Goal: Task Accomplishment & Management: Use online tool/utility

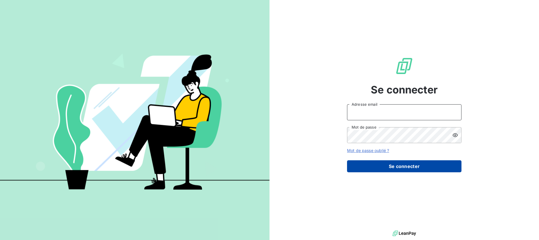
type input "[EMAIL_ADDRESS][DOMAIN_NAME]"
click at [406, 166] on button "Se connecter" at bounding box center [404, 166] width 114 height 12
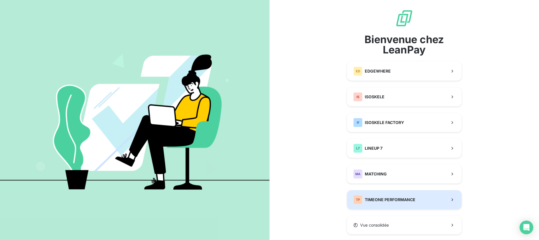
click at [407, 195] on div "TP TIMEONE PERFORMANCE" at bounding box center [384, 199] width 62 height 9
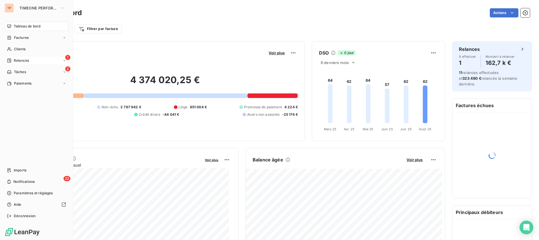
click at [15, 57] on div "1 Relances" at bounding box center [37, 60] width 64 height 9
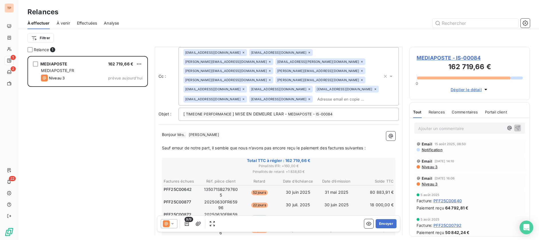
scroll to position [72, 0]
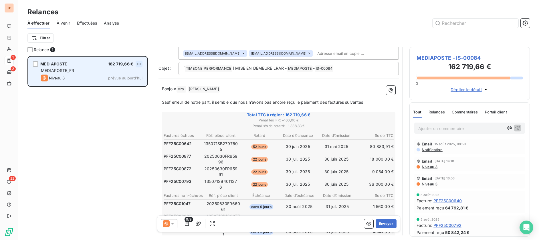
click at [139, 64] on html "TP 1 2 22 Relances À effectuer À venir Effectuées Analyse Filtrer Relance 1 MED…" at bounding box center [269, 120] width 539 height 240
click at [124, 85] on div "Passer cette action" at bounding box center [114, 85] width 51 height 9
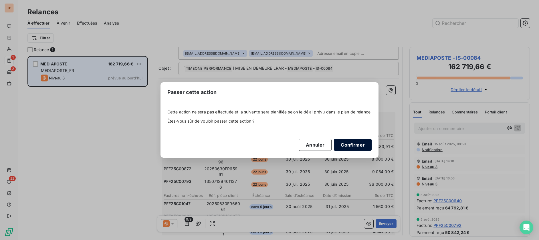
click at [348, 147] on button "Confirmer" at bounding box center [353, 145] width 38 height 12
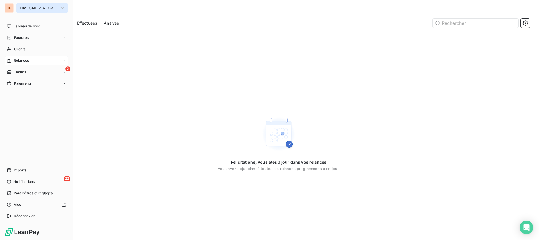
click at [27, 7] on span "TIMEONE PERFORMANCE" at bounding box center [38, 8] width 38 height 5
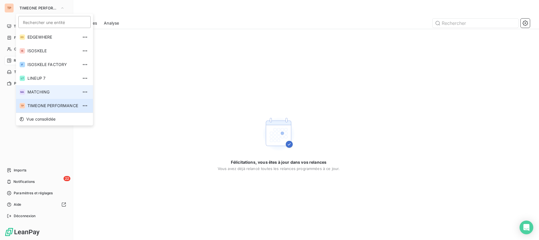
click at [48, 87] on li "MA MATCHING" at bounding box center [54, 92] width 77 height 14
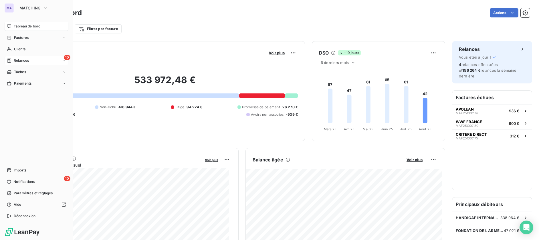
click at [26, 63] on span "Relances" at bounding box center [21, 60] width 15 height 5
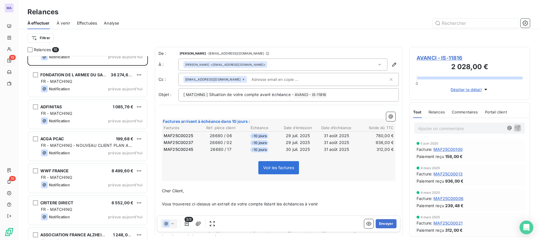
scroll to position [136, 0]
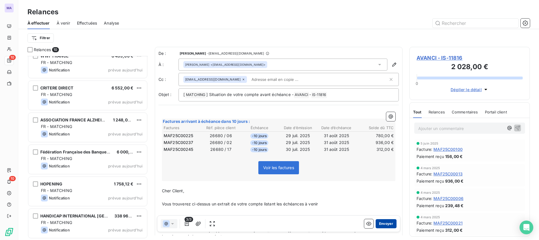
click at [382, 226] on button "Envoyer" at bounding box center [385, 223] width 21 height 9
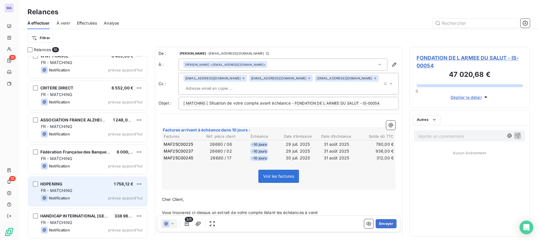
scroll to position [104, 0]
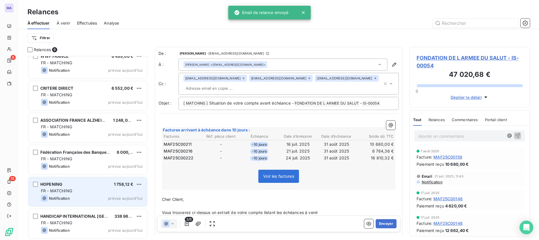
click at [123, 200] on span "prévue aujourd’hui" at bounding box center [125, 198] width 34 height 5
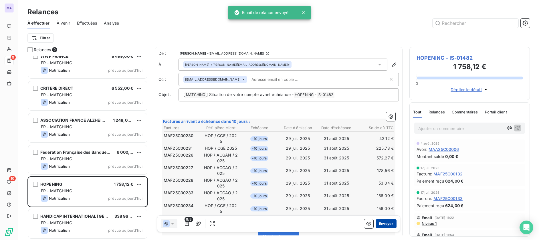
click at [383, 226] on button "Envoyer" at bounding box center [385, 223] width 21 height 9
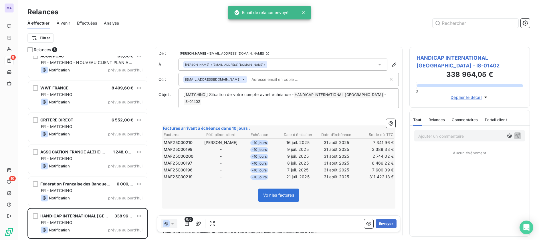
scroll to position [72, 0]
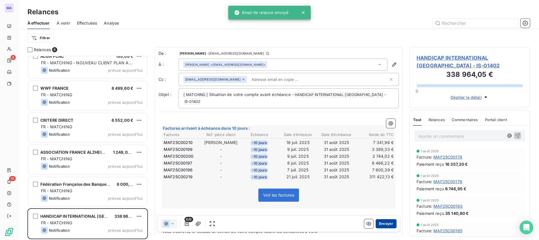
click at [379, 225] on button "Envoyer" at bounding box center [385, 223] width 21 height 9
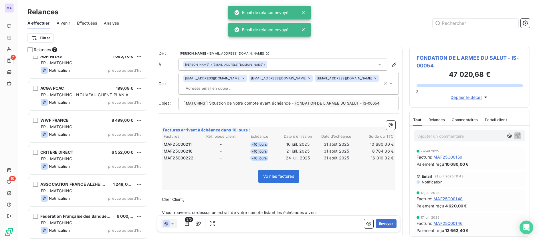
click at [379, 225] on button "Envoyer" at bounding box center [385, 223] width 21 height 9
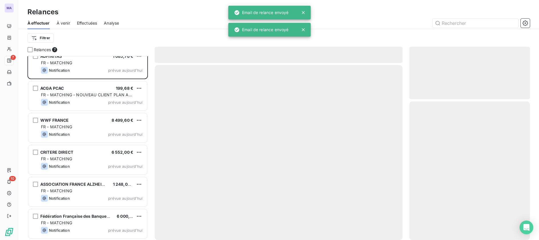
scroll to position [8, 0]
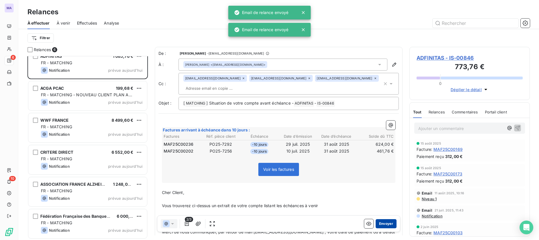
click at [378, 225] on button "Envoyer" at bounding box center [385, 223] width 21 height 9
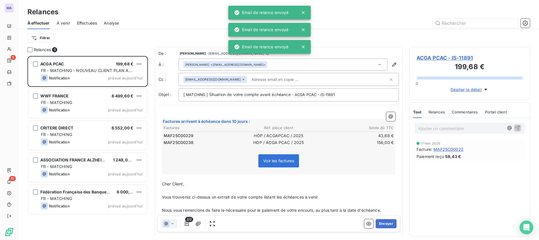
click at [377, 225] on button "Envoyer" at bounding box center [385, 223] width 21 height 9
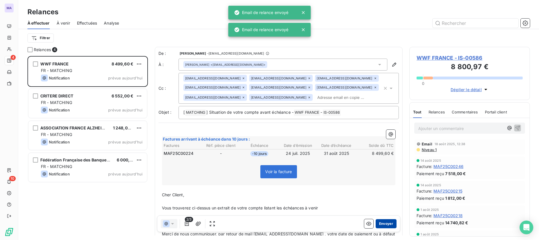
click at [376, 226] on button "Envoyer" at bounding box center [385, 223] width 21 height 9
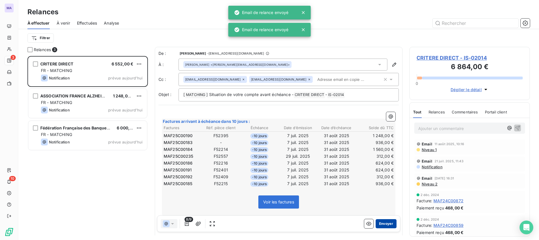
click at [375, 226] on button "Envoyer" at bounding box center [385, 223] width 21 height 9
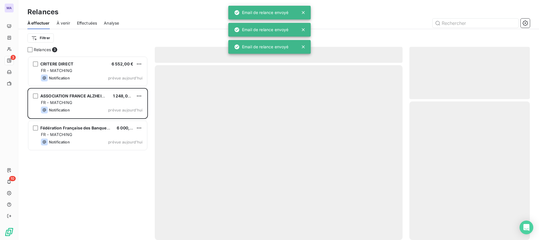
click at [373, 227] on div at bounding box center [279, 152] width 248 height 175
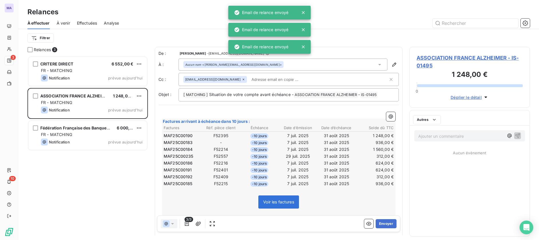
click at [372, 229] on div "3/3 Envoyer" at bounding box center [278, 224] width 243 height 17
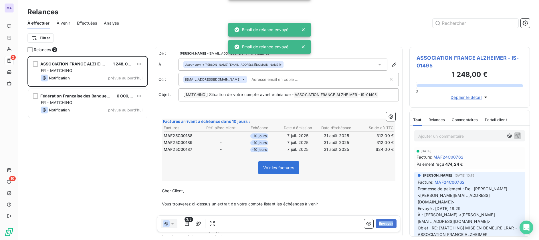
click at [371, 229] on div "3/3 Envoyer" at bounding box center [278, 224] width 243 height 17
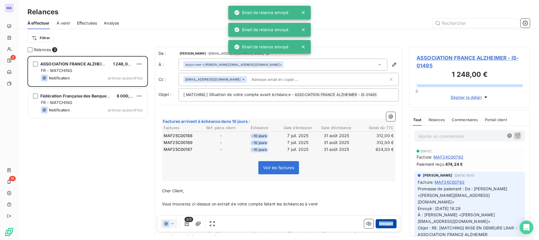
click at [375, 226] on button "Envoyer" at bounding box center [385, 223] width 21 height 9
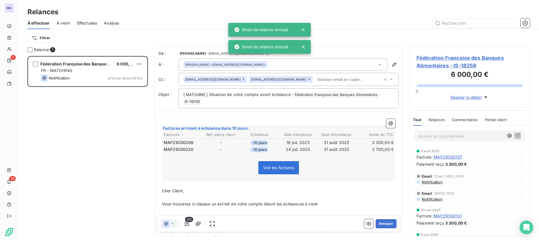
click at [375, 226] on button "Envoyer" at bounding box center [385, 223] width 21 height 9
